Goal: Information Seeking & Learning: Learn about a topic

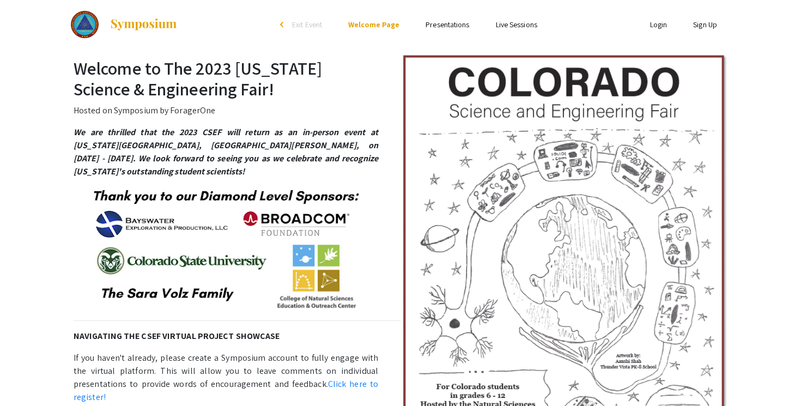
click at [443, 20] on link "Presentations" at bounding box center [447, 25] width 44 height 10
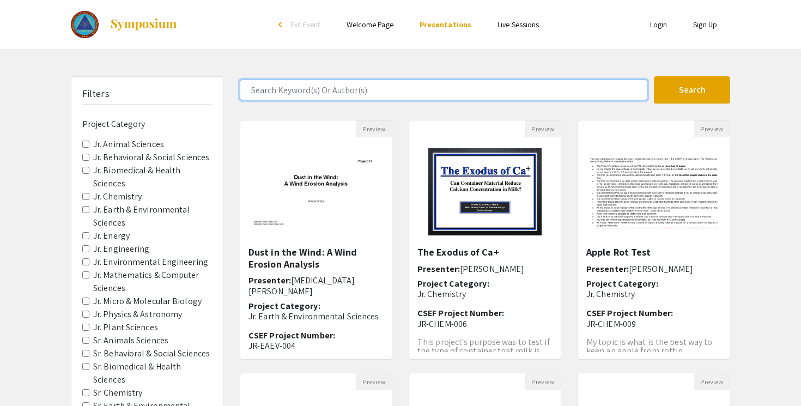
click at [378, 87] on input "Search Keyword(s) Or Author(s)" at bounding box center [444, 90] width 408 height 21
type input "brandreth"
click at [654, 76] on button "Search" at bounding box center [692, 89] width 76 height 27
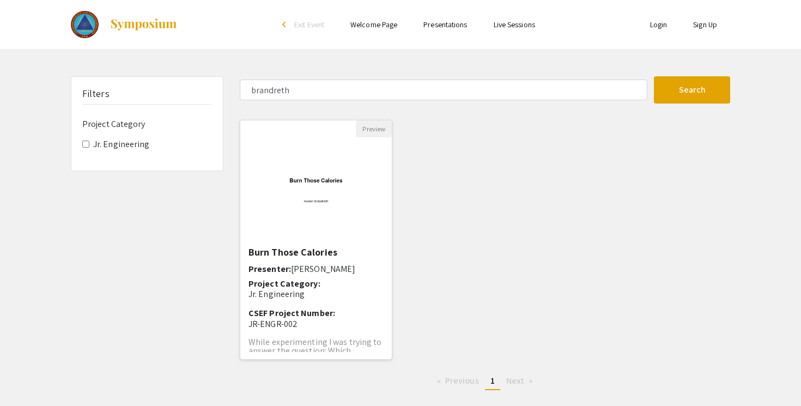
click at [320, 205] on img "Open Presentation <p>Burn Those Calories</p>" at bounding box center [315, 191] width 151 height 95
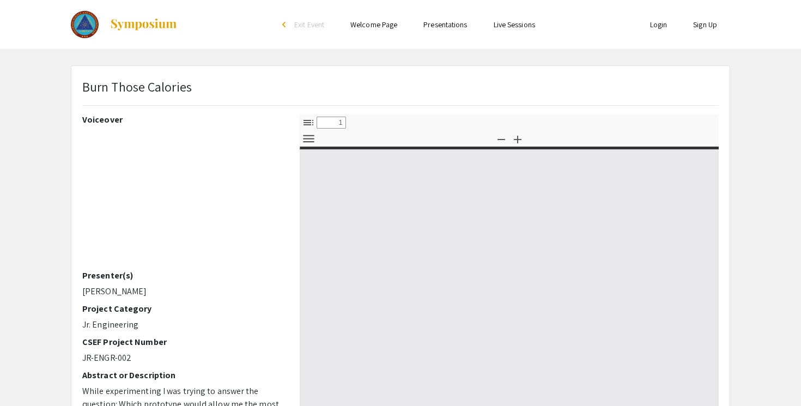
select select "custom"
type input "0"
select select "custom"
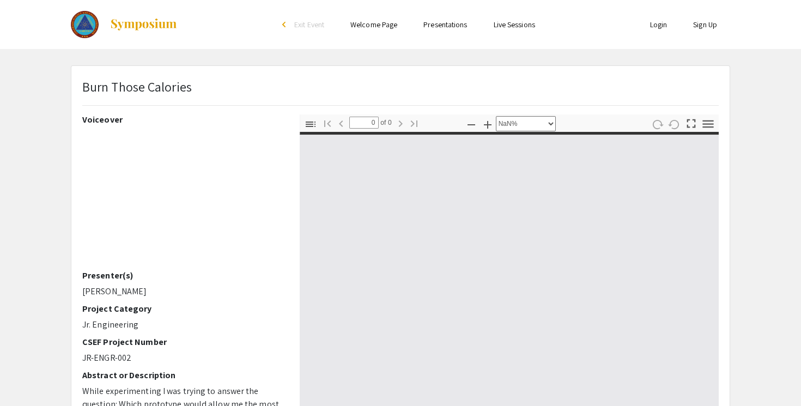
type input "1"
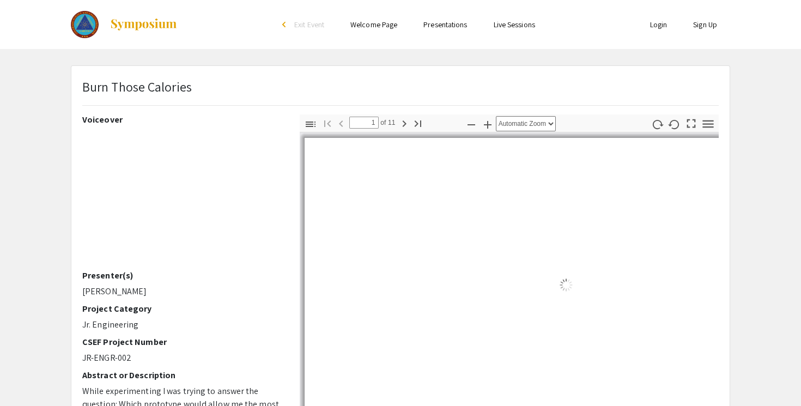
select select "auto"
